Goal: Task Accomplishment & Management: Complete application form

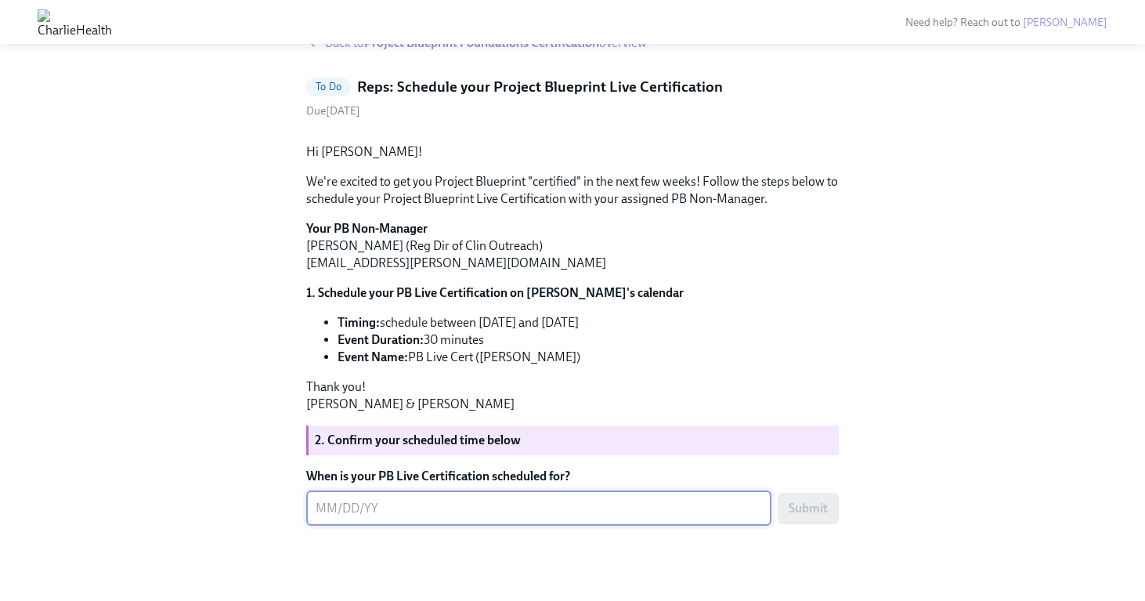
scroll to position [175, 0]
click at [482, 512] on textarea "When is your PB Live Certification scheduled for?" at bounding box center [539, 508] width 446 height 19
type textarea "09/01/2025"
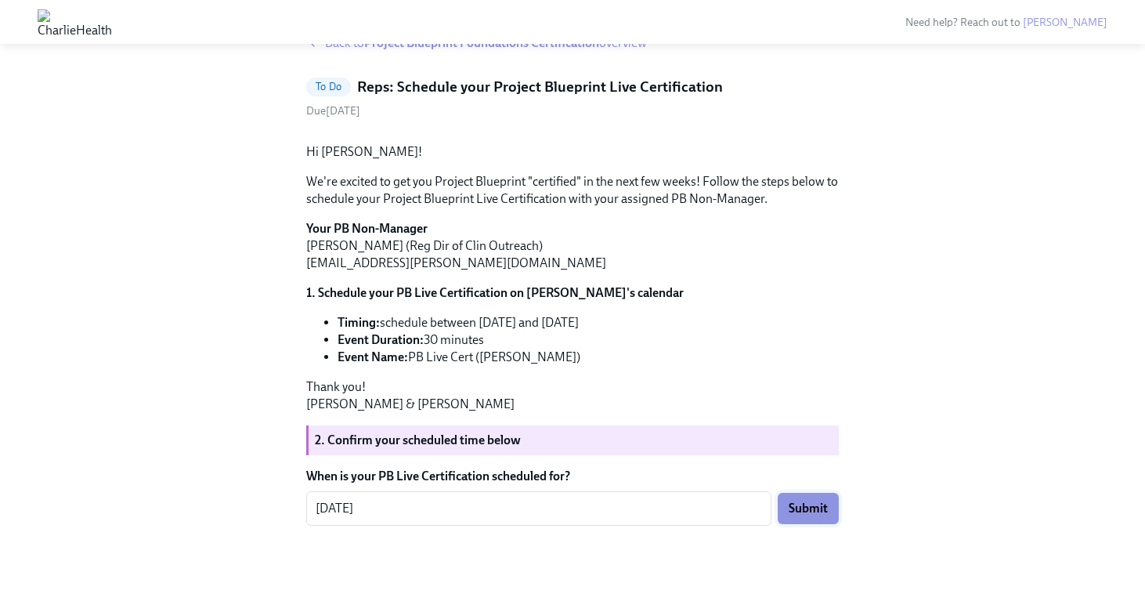
click at [820, 513] on span "Submit" at bounding box center [808, 508] width 39 height 16
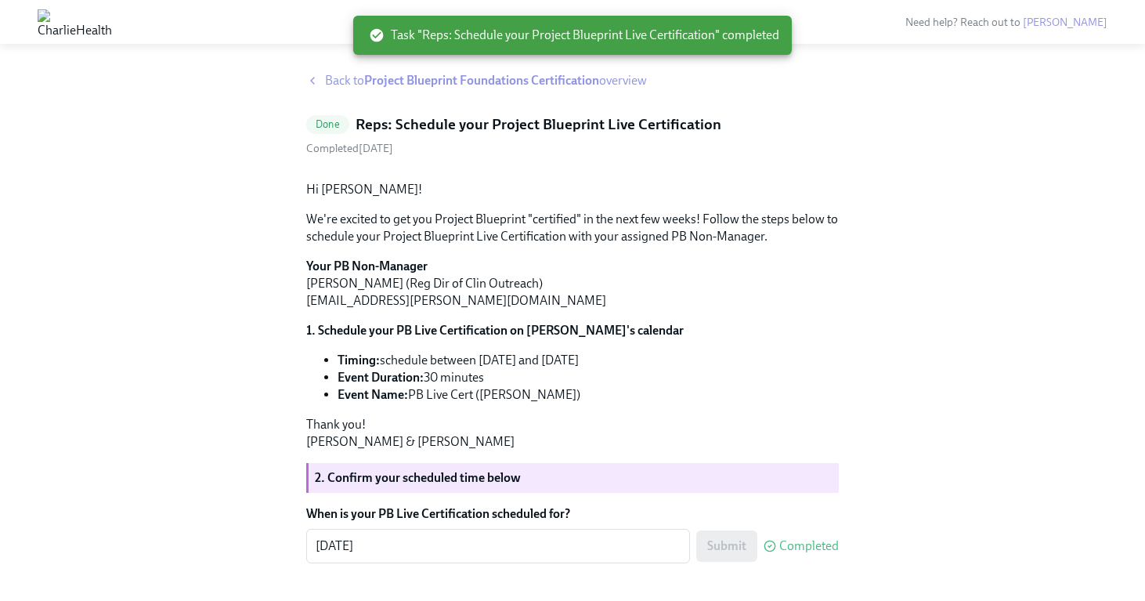
scroll to position [0, 0]
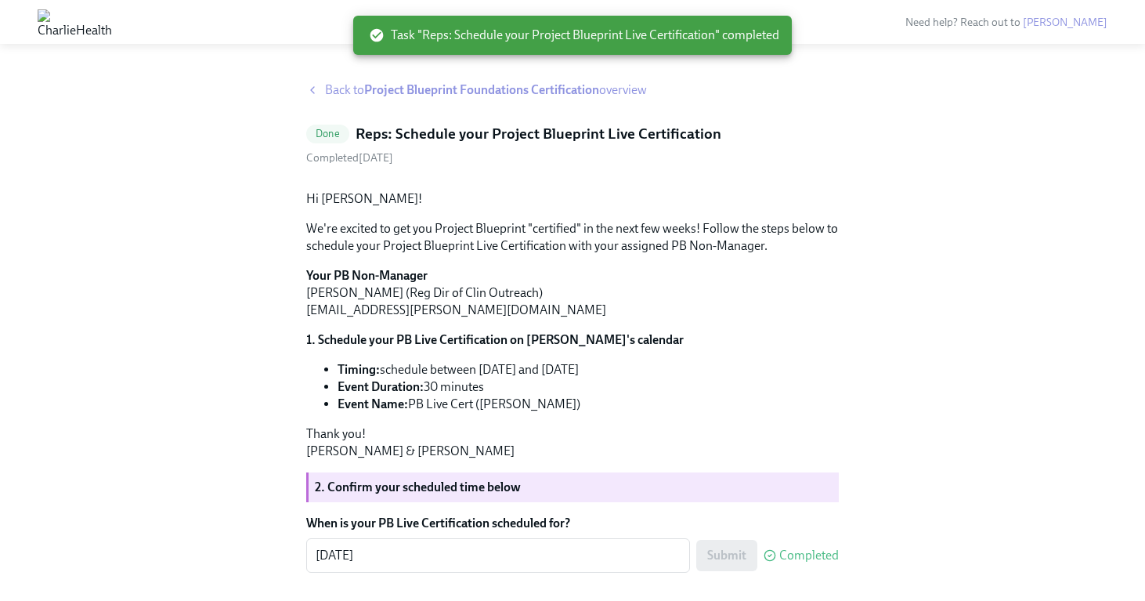
click at [498, 92] on strong "Project Blueprint Foundations Certification" at bounding box center [481, 89] width 235 height 15
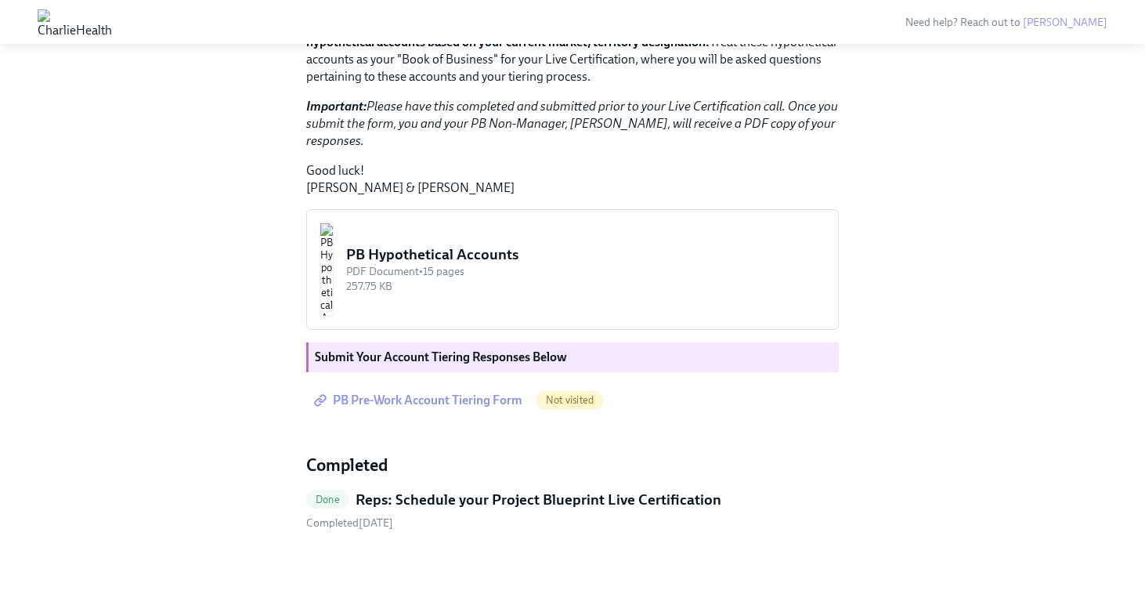
scroll to position [1234, 0]
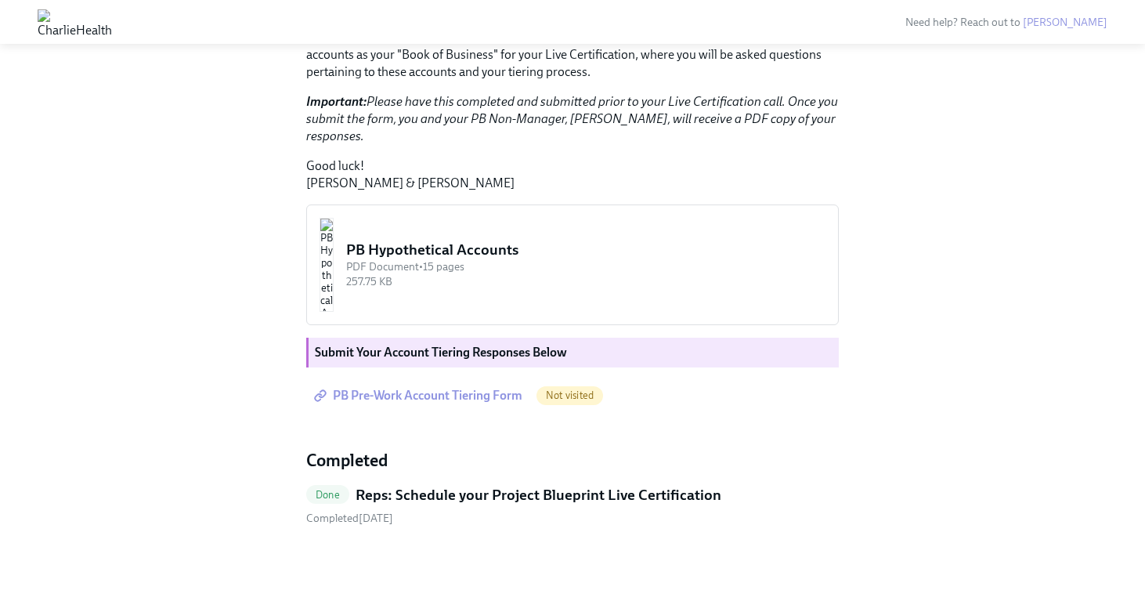
click at [431, 396] on span "PB Pre-Work Account Tiering Form" at bounding box center [419, 396] width 205 height 16
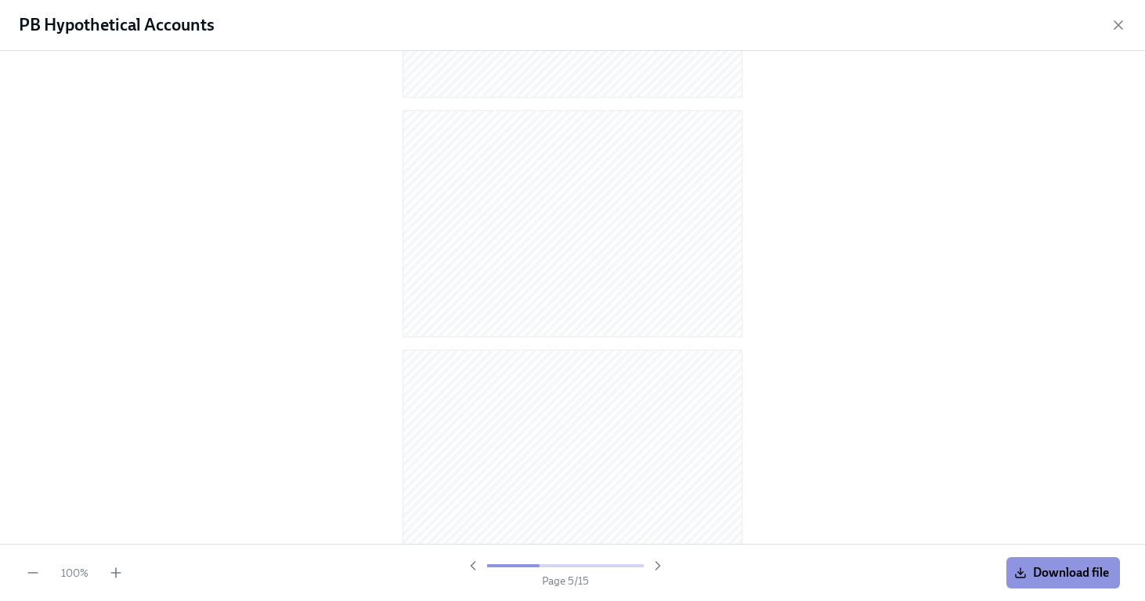
scroll to position [925, 0]
